Goal: Communication & Community: Connect with others

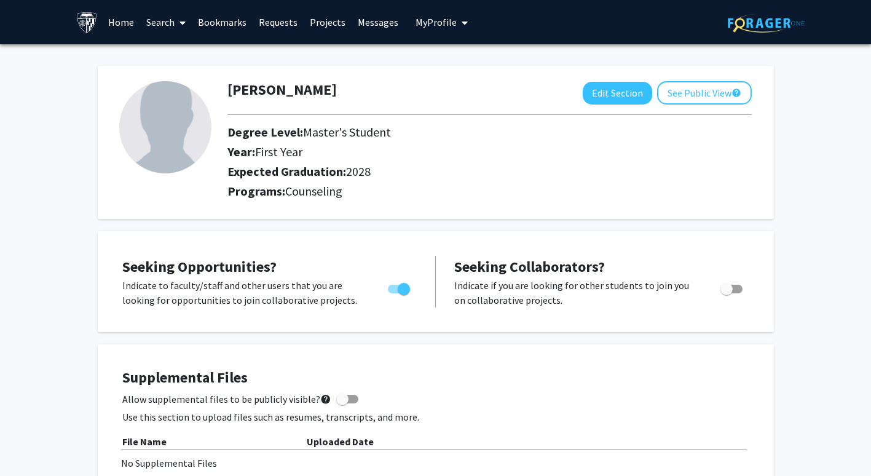
click at [358, 28] on link "Messages" at bounding box center [378, 22] width 53 height 43
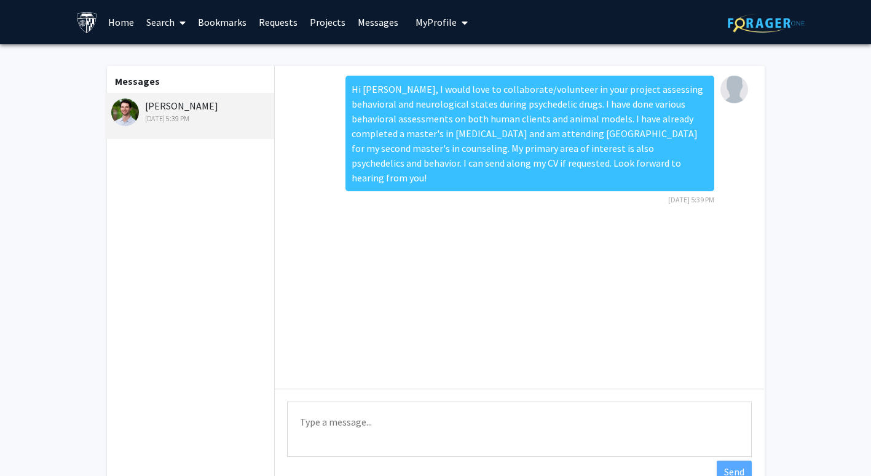
click at [170, 103] on div "[PERSON_NAME] [DATE] 5:39 PM" at bounding box center [191, 111] width 160 height 26
click at [116, 109] on img at bounding box center [125, 112] width 28 height 28
click at [173, 99] on div "[PERSON_NAME] [DATE] 5:39 PM" at bounding box center [191, 111] width 160 height 26
click at [133, 22] on link "Home" at bounding box center [121, 22] width 38 height 43
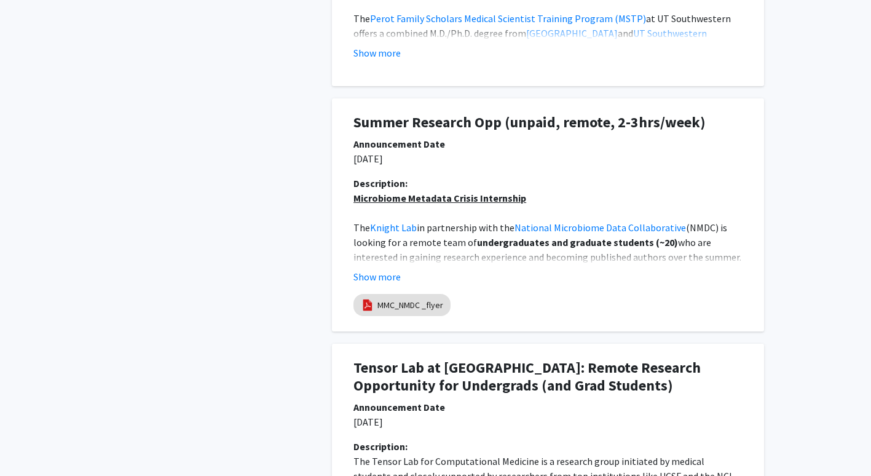
scroll to position [859, 0]
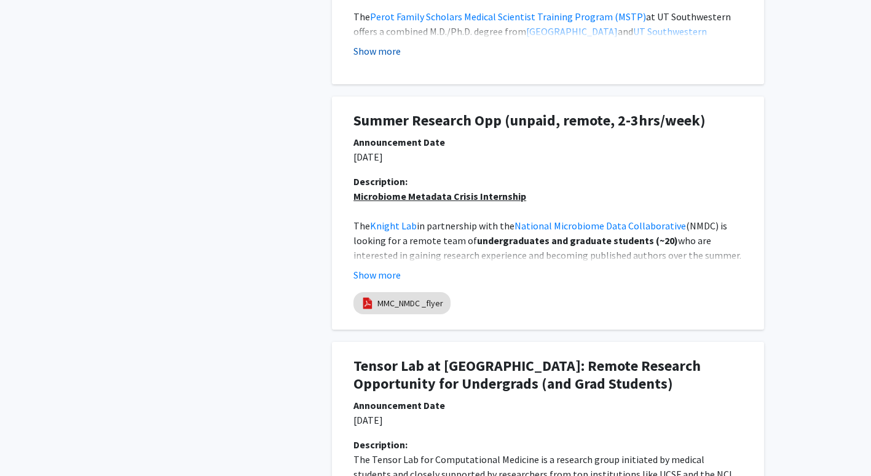
click at [372, 55] on button "Show more" at bounding box center [376, 51] width 47 height 15
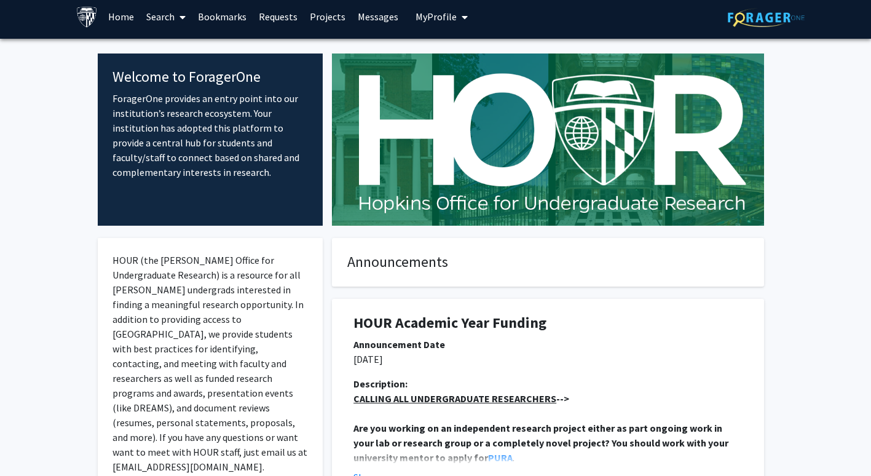
scroll to position [0, 0]
